Goal: Task Accomplishment & Management: Use online tool/utility

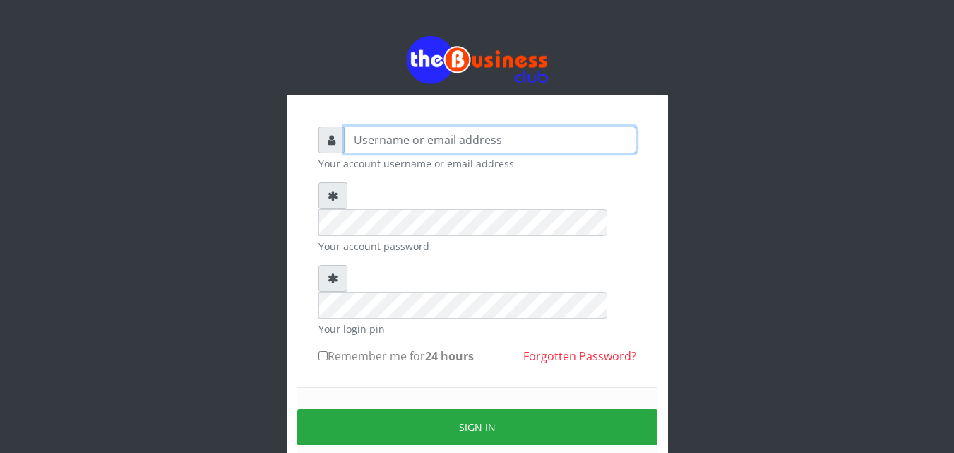
type input "kenachuks"
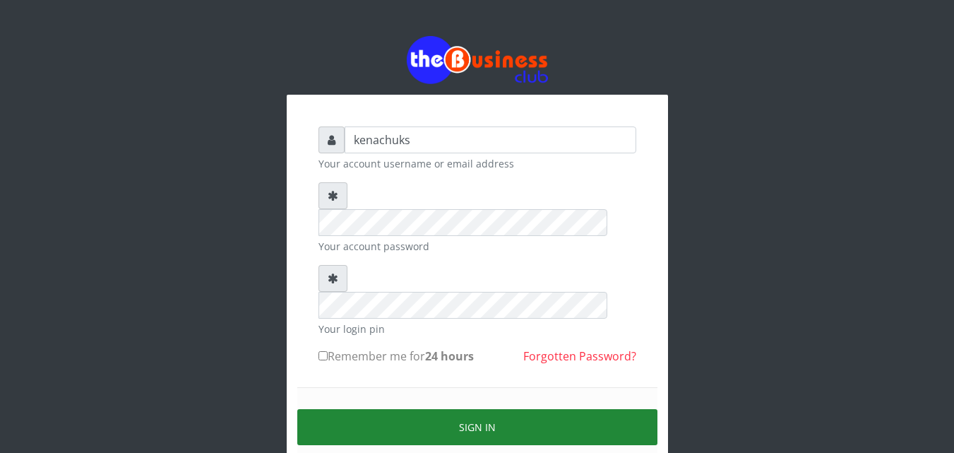
click at [445, 409] on button "Sign in" at bounding box center [477, 427] width 360 height 36
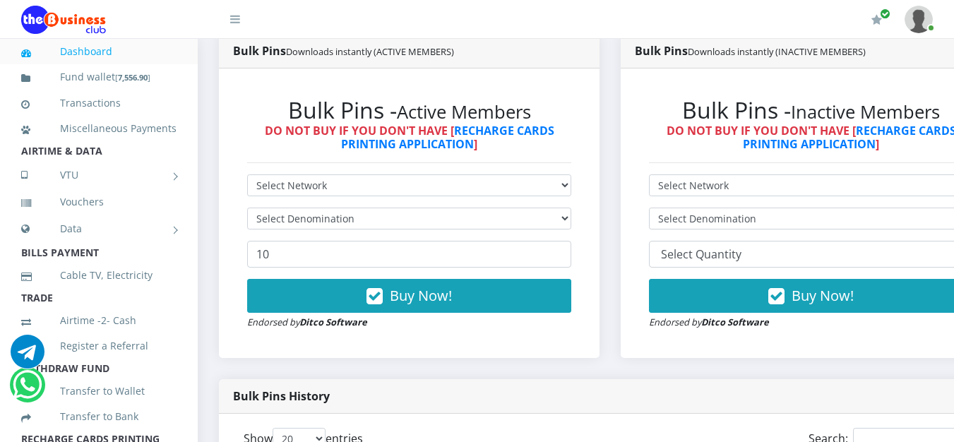
scroll to position [772, 0]
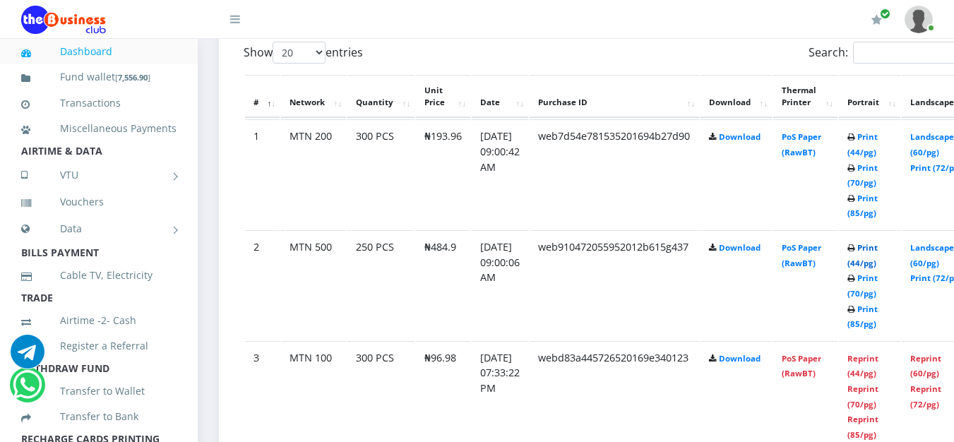
click at [877, 248] on link "Print (44/pg)" at bounding box center [862, 255] width 30 height 26
